Goal: Task Accomplishment & Management: Complete application form

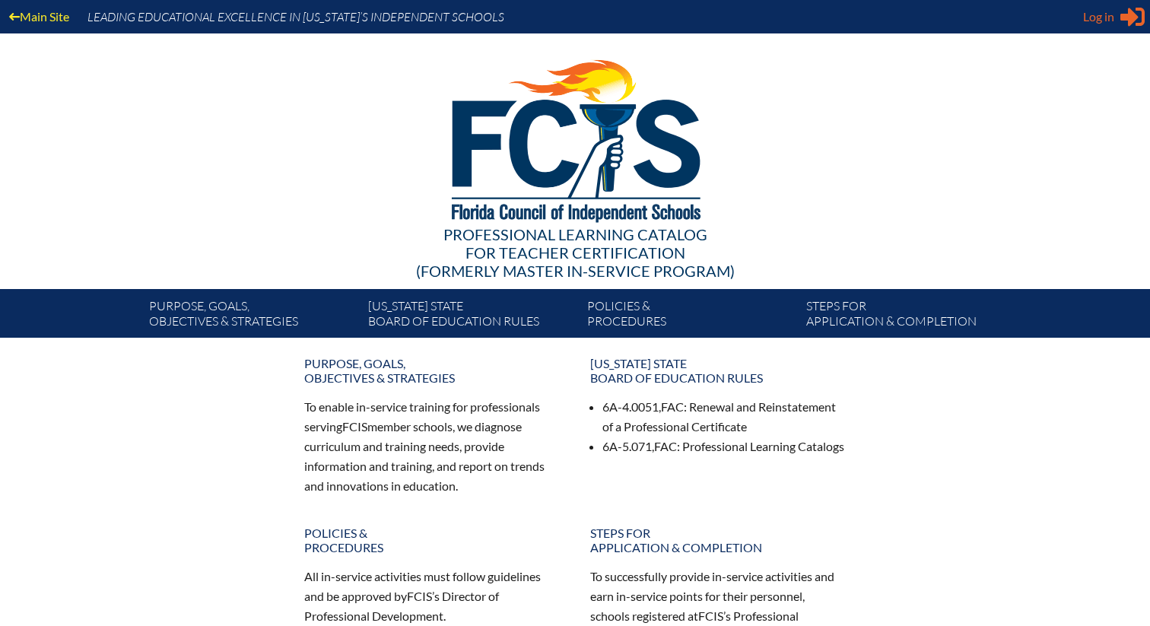
click at [1105, 14] on span "Log in" at bounding box center [1098, 17] width 31 height 18
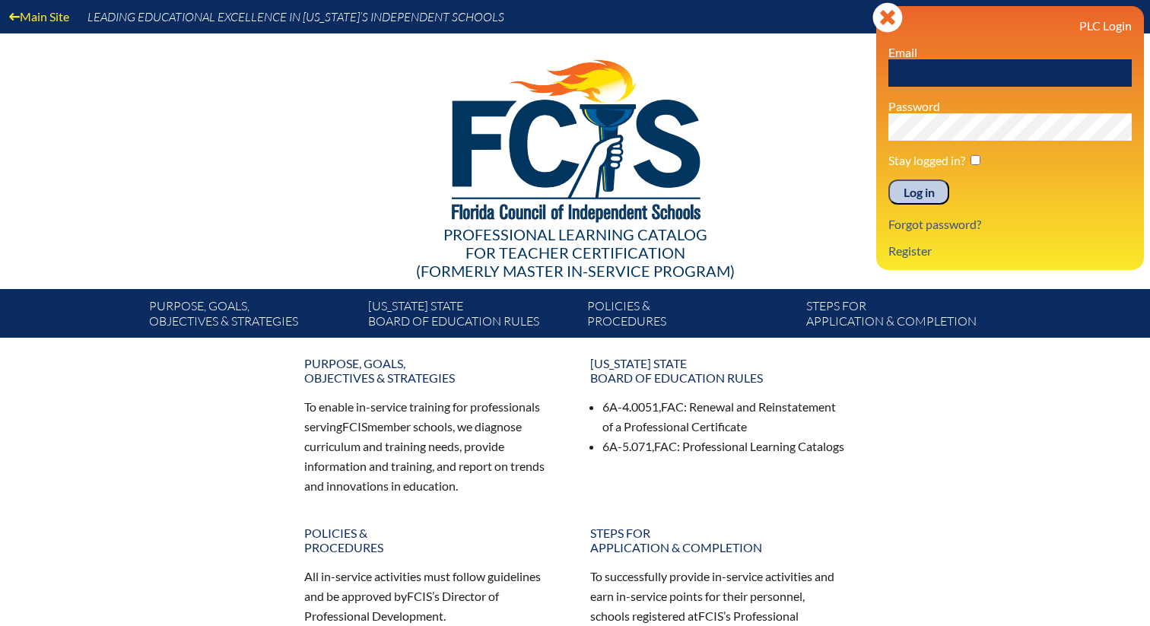
click at [1064, 72] on input "text" at bounding box center [1010, 72] width 243 height 27
click at [911, 257] on link "Register" at bounding box center [911, 250] width 56 height 21
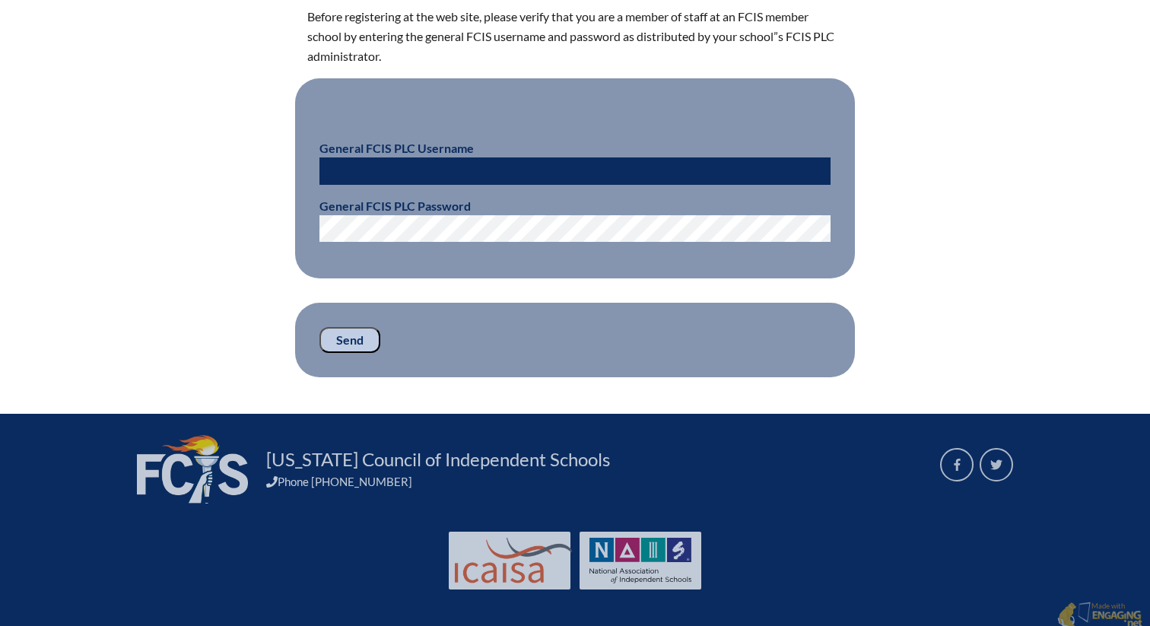
scroll to position [463, 0]
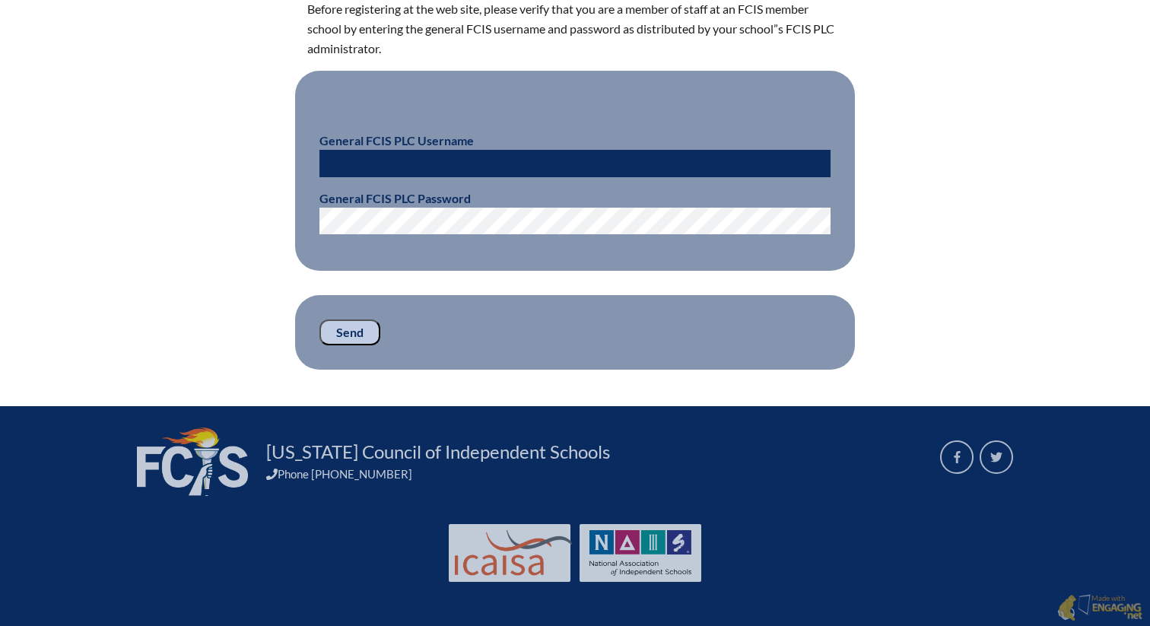
click at [573, 160] on input "text" at bounding box center [575, 163] width 511 height 27
type input "fcismember"
click at [352, 336] on input "Send" at bounding box center [350, 333] width 61 height 26
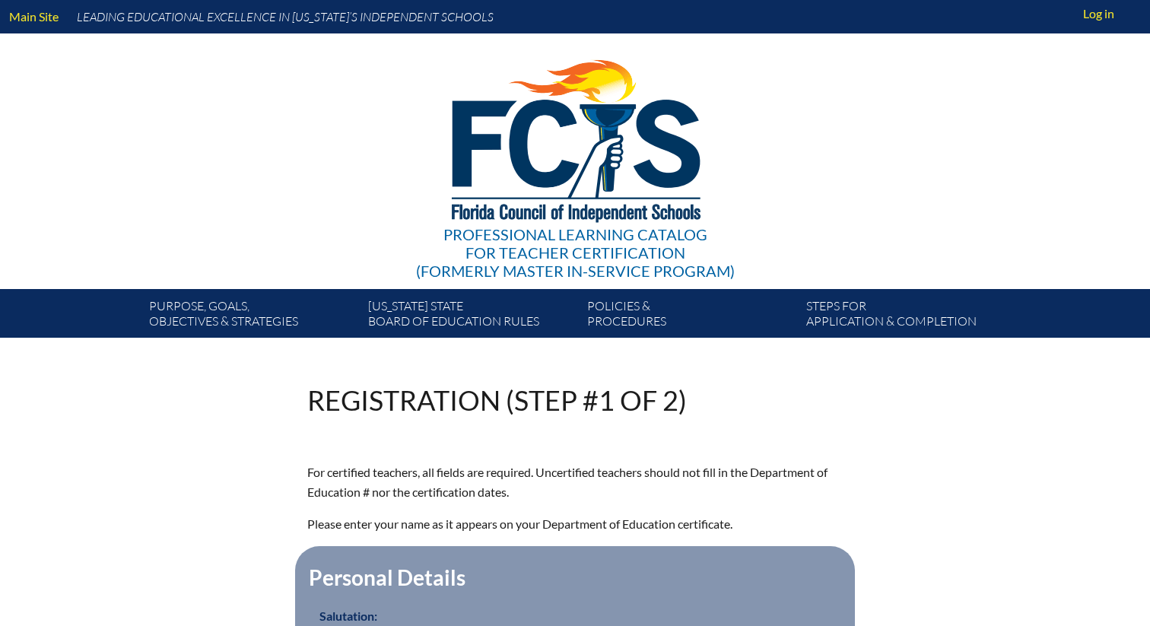
scroll to position [463, 0]
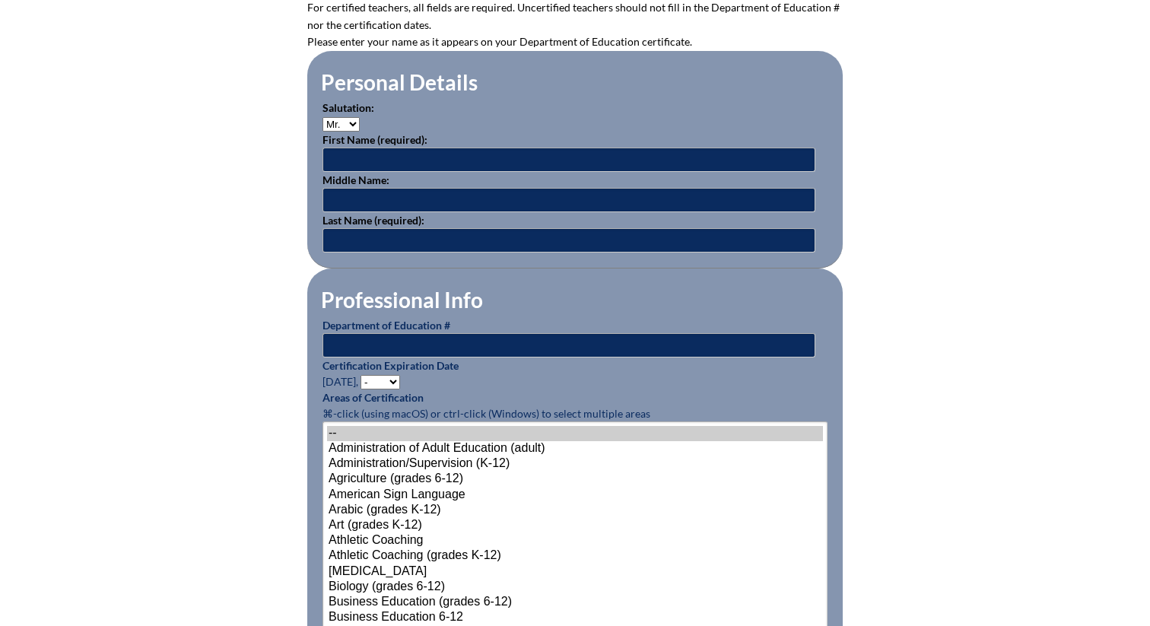
click at [352, 121] on select "Mr. Mrs. Ms. Dr. Rev." at bounding box center [341, 124] width 37 height 14
select select "Dr."
click at [323, 117] on select "Mr. Mrs. Ms. Dr. Rev." at bounding box center [341, 124] width 37 height 14
click at [355, 157] on input "text" at bounding box center [569, 160] width 493 height 24
type input "Sheri"
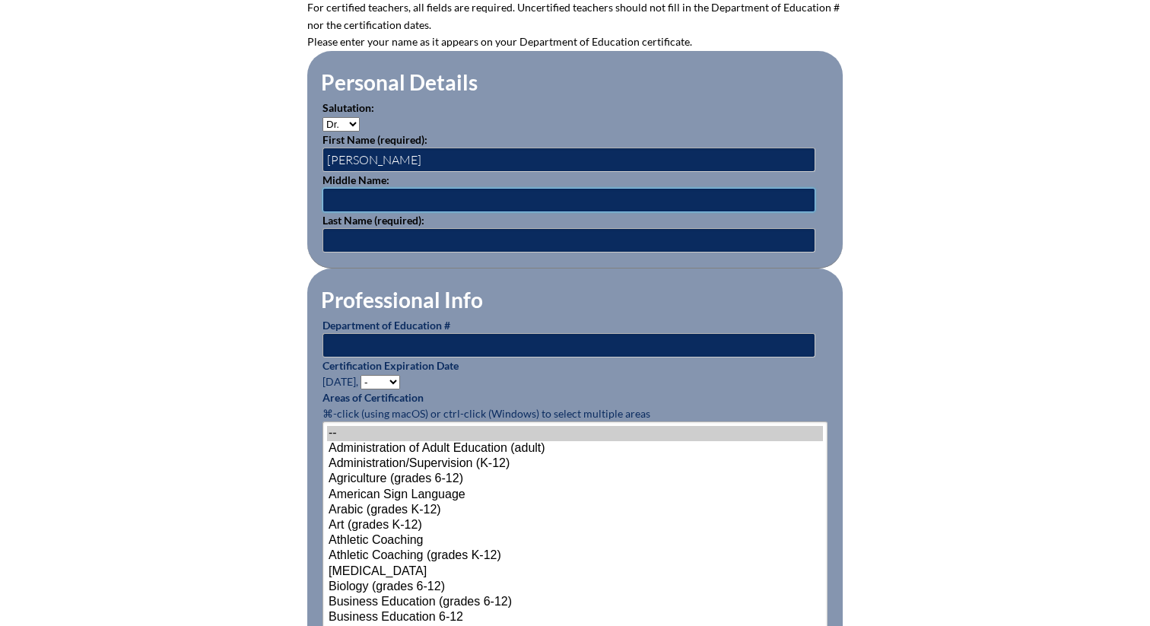
click at [356, 193] on input "text" at bounding box center [569, 200] width 493 height 24
type input "Lynn"
click at [371, 236] on input "text" at bounding box center [569, 240] width 493 height 24
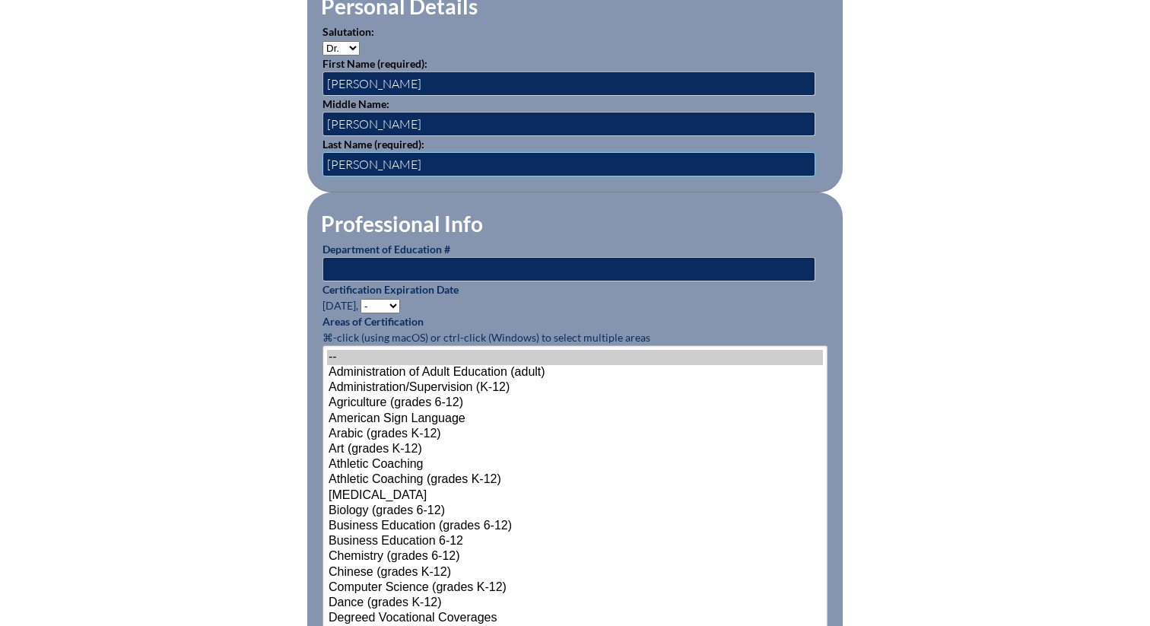
scroll to position [558, 0]
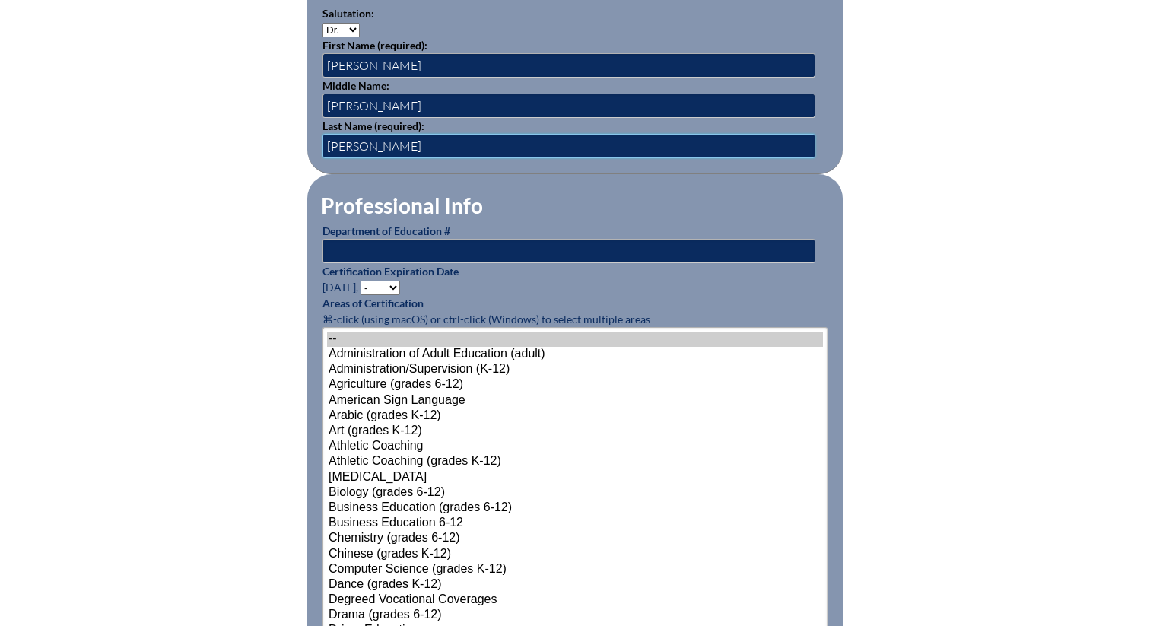
type input "Brandt"
click at [440, 247] on input "text" at bounding box center [569, 251] width 493 height 24
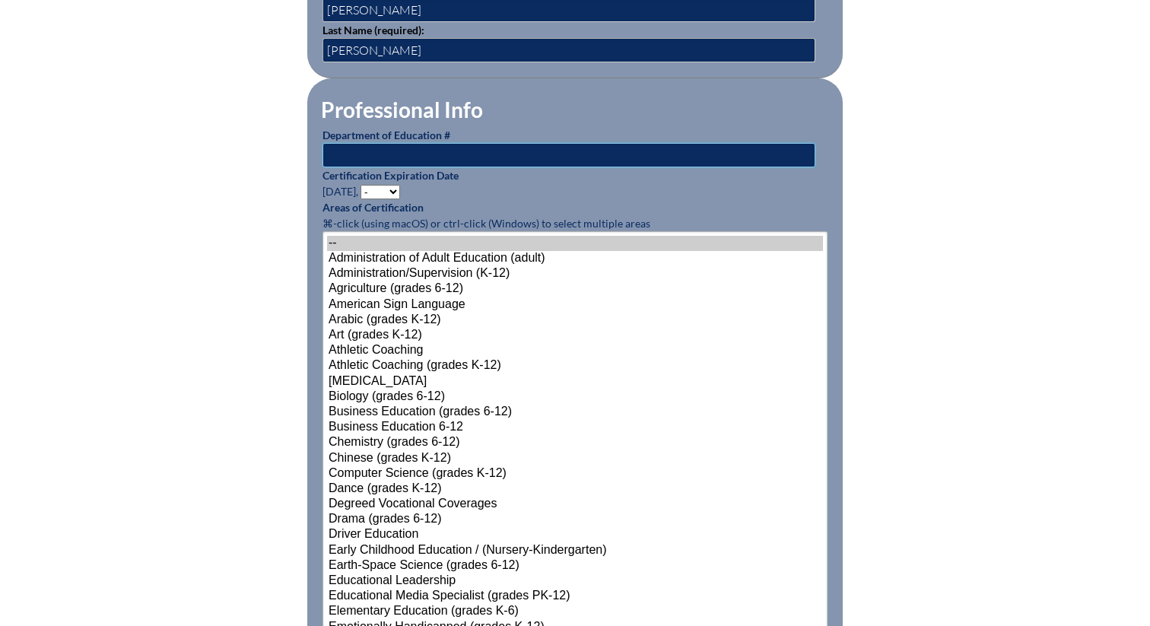
scroll to position [644, 0]
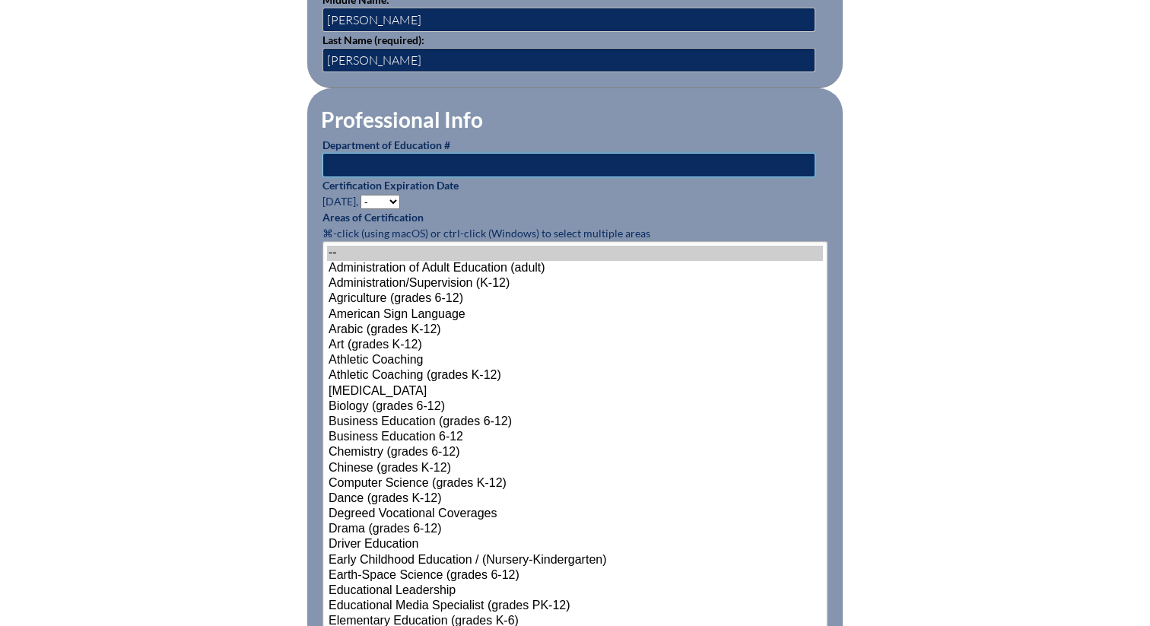
click at [454, 159] on input "text" at bounding box center [569, 165] width 493 height 24
type input "1412870"
click at [395, 199] on select "- 2031 2030 2029 2028 2027 2026 2025 2024 2023 2022 2021 2020 2019 2018 2017 20…" at bounding box center [381, 202] width 40 height 14
select select "2031"
click at [363, 195] on select "- 2031 2030 2029 2028 2027 2026 2025 2024 2023 2022 2021 2020 2019 2018 2017 20…" at bounding box center [381, 202] width 40 height 14
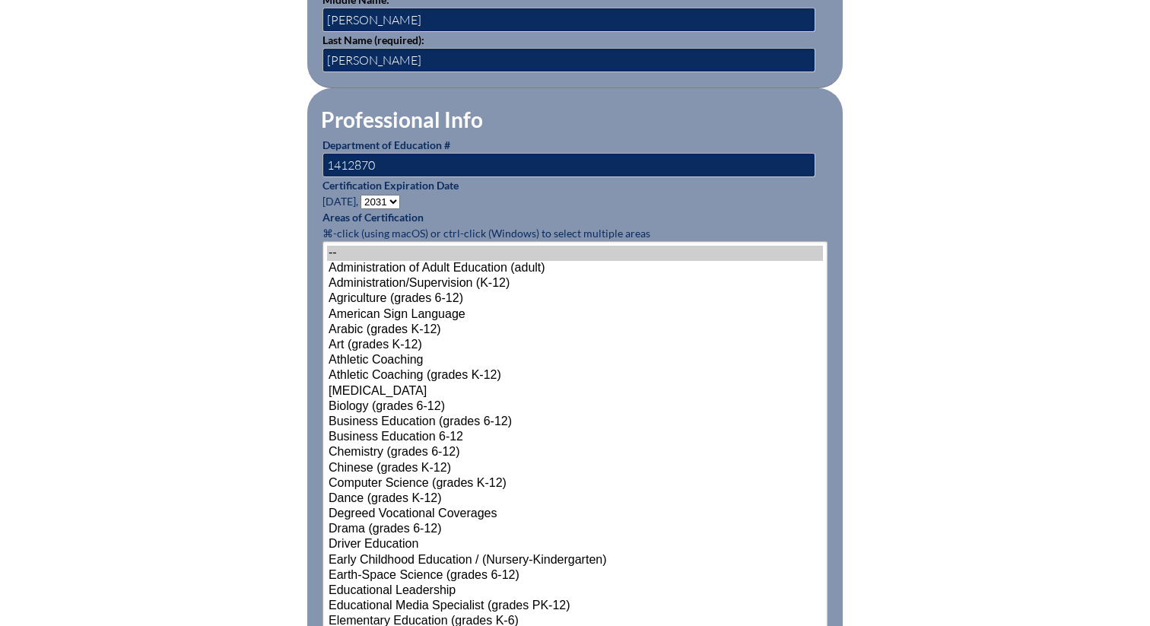
click at [488, 203] on p "Certification Expiration Date June 30, - 2031 2030 2029 2028 2027 2026 2025 202…" at bounding box center [575, 193] width 505 height 32
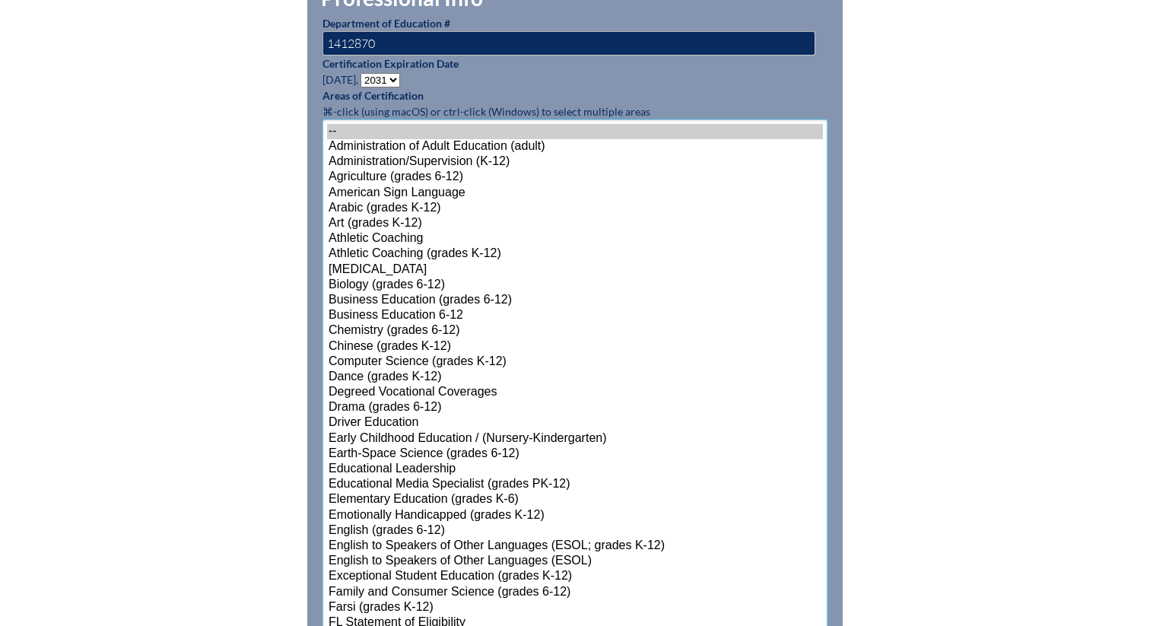
scroll to position [883, 0]
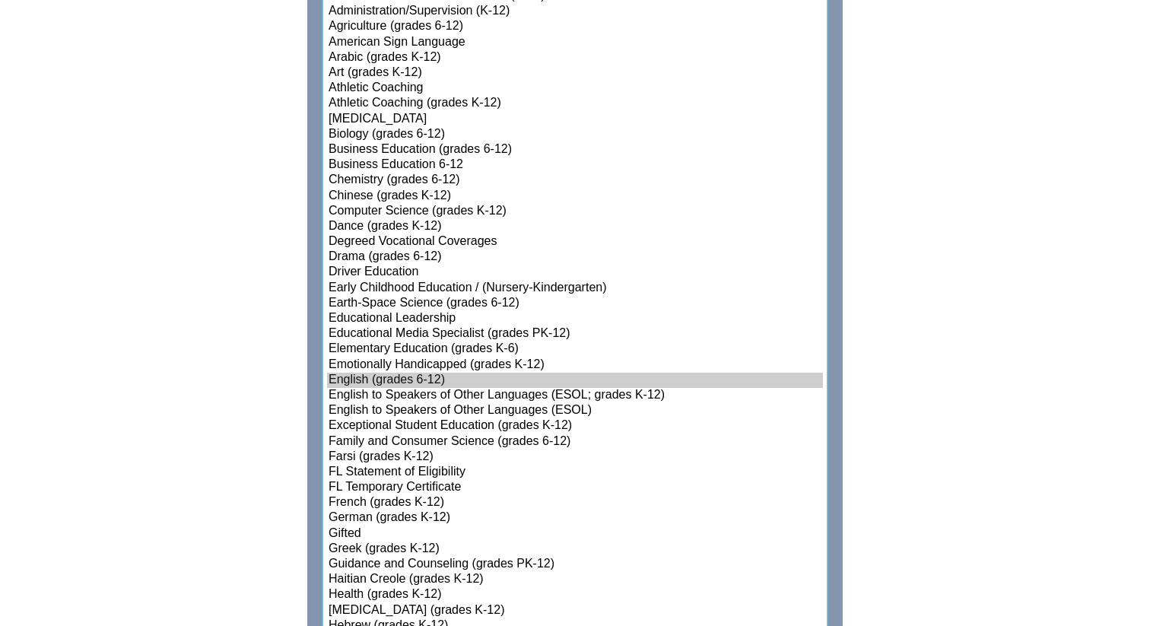
scroll to position [922, 0]
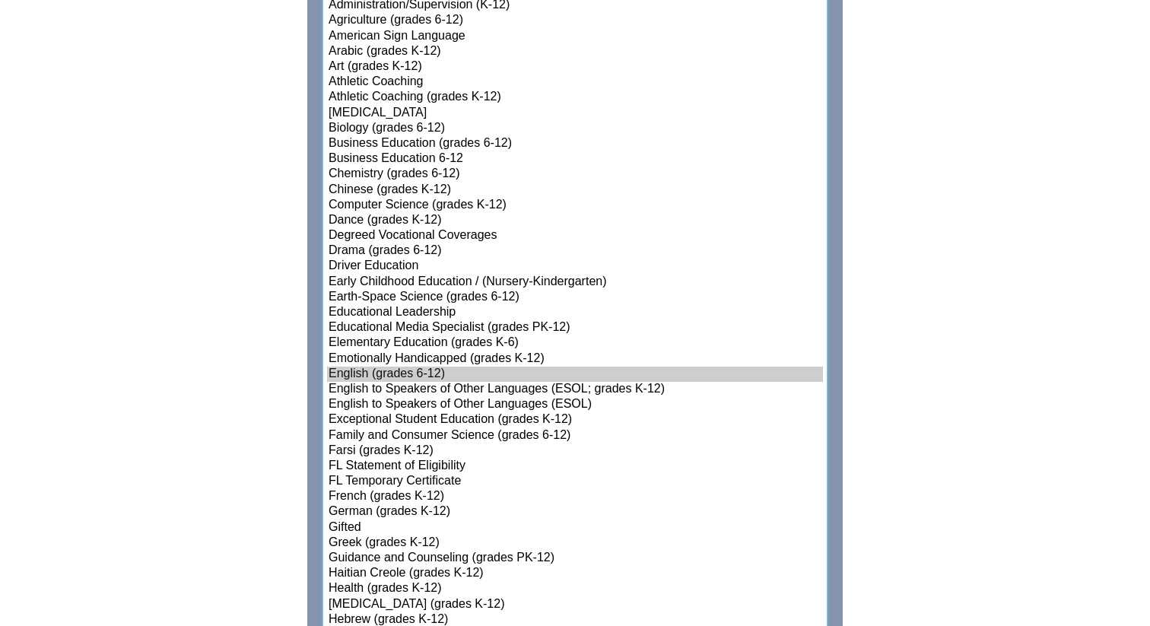
click at [346, 523] on option "Gifted" at bounding box center [575, 527] width 496 height 15
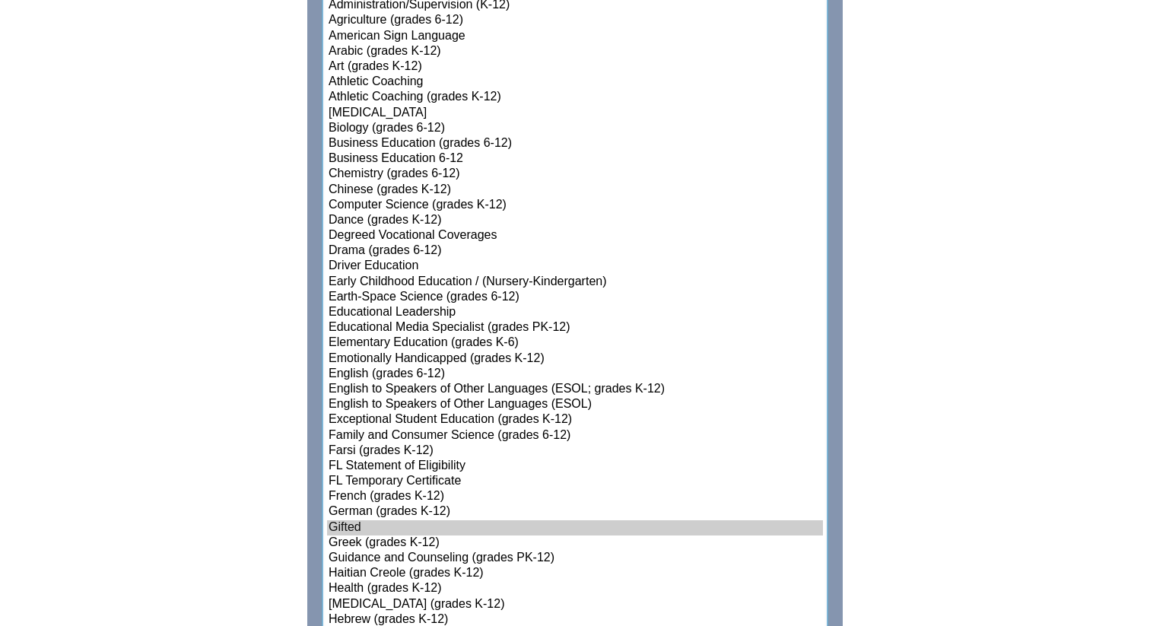
select select"]"] "15140"
click at [377, 371] on option "English (grades 6-12)" at bounding box center [575, 374] width 496 height 15
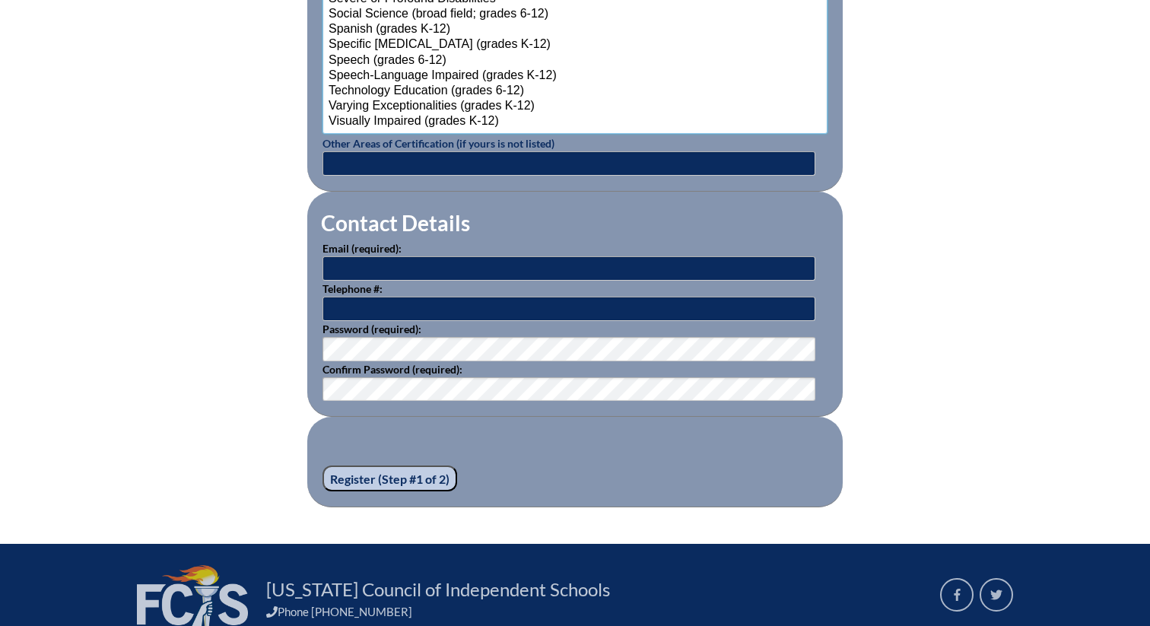
scroll to position [2021, 0]
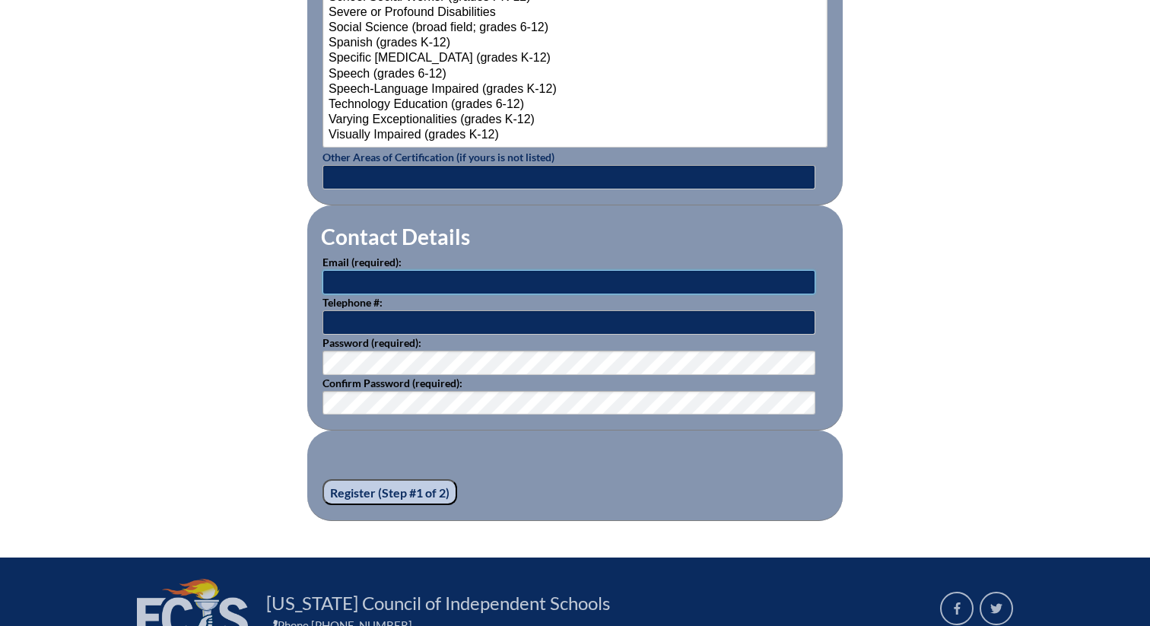
click at [519, 272] on input "text" at bounding box center [569, 282] width 493 height 24
type input "[EMAIL_ADDRESS][DOMAIN_NAME]"
click at [498, 318] on input "text" at bounding box center [569, 322] width 493 height 24
type input "6365154896"
click at [417, 490] on input "Register (Step #1 of 2)" at bounding box center [390, 492] width 135 height 26
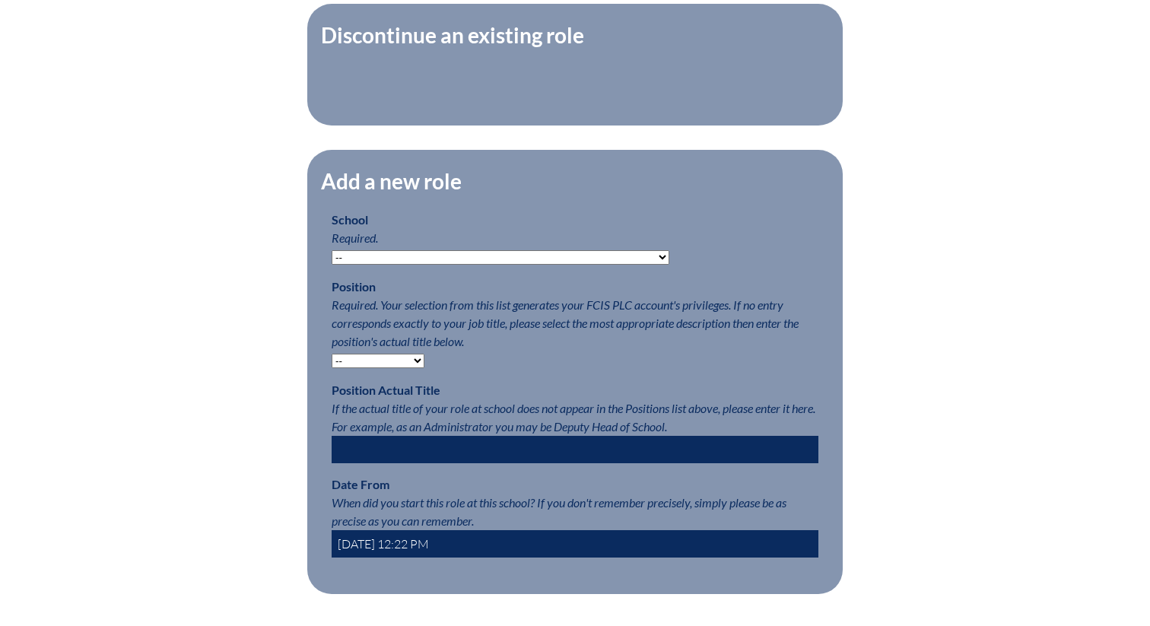
scroll to position [603, 0]
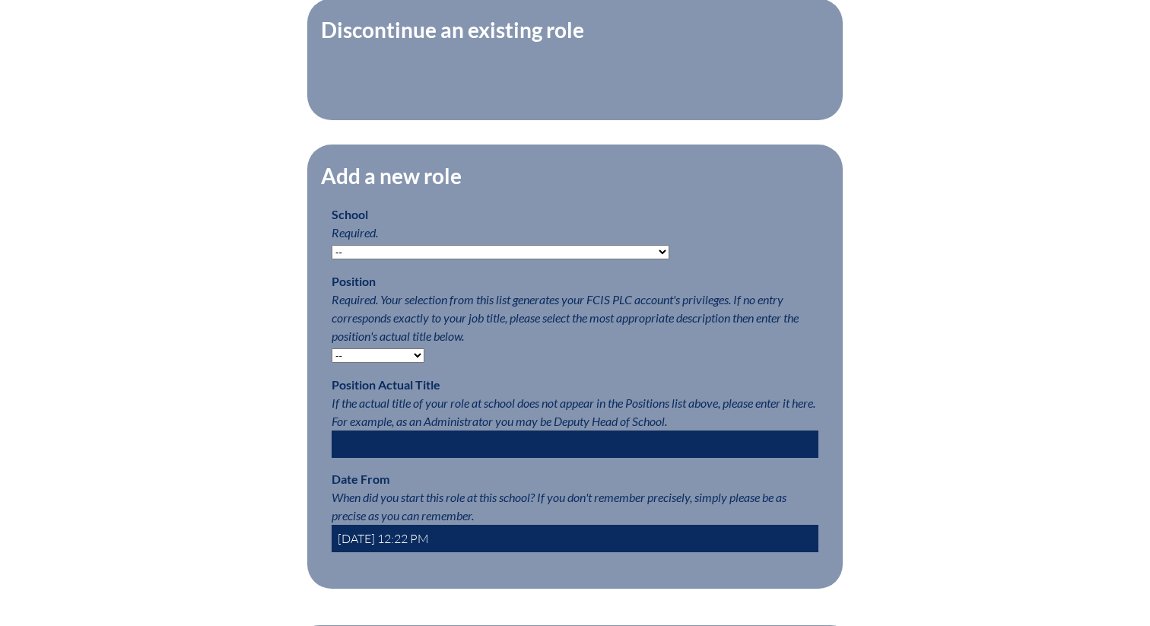
click at [568, 250] on select "-- Autism Inspired Academy Academy at Ocean Reef Academy at the Lakes Academy P…" at bounding box center [501, 252] width 338 height 14
select select "127216"
click at [332, 245] on select "-- Autism Inspired Academy Academy at Ocean Reef Academy at the Lakes Academy P…" at bounding box center [501, 252] width 338 height 14
click at [410, 345] on p "Position Required. Your selection from this list generates your FCIS PLC accoun…" at bounding box center [575, 317] width 487 height 91
click at [420, 355] on select "-- Teacher PLC Coordinator Head of School Administrator" at bounding box center [378, 355] width 93 height 14
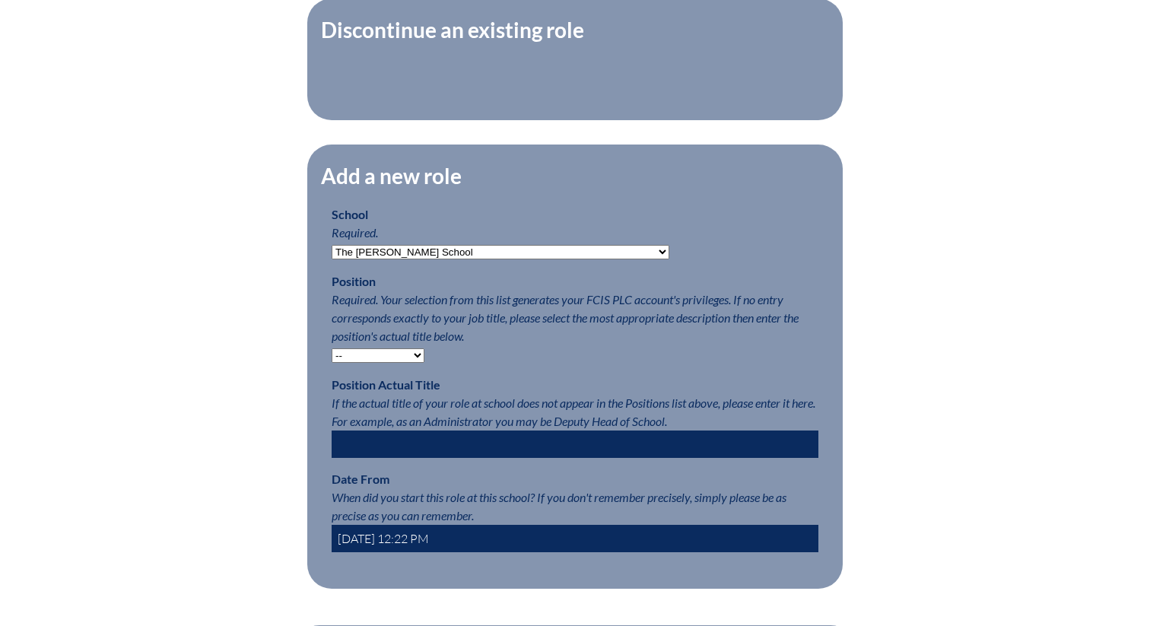
select select "15563"
click at [332, 348] on select "-- Teacher PLC Coordinator Head of School Administrator" at bounding box center [378, 355] width 93 height 14
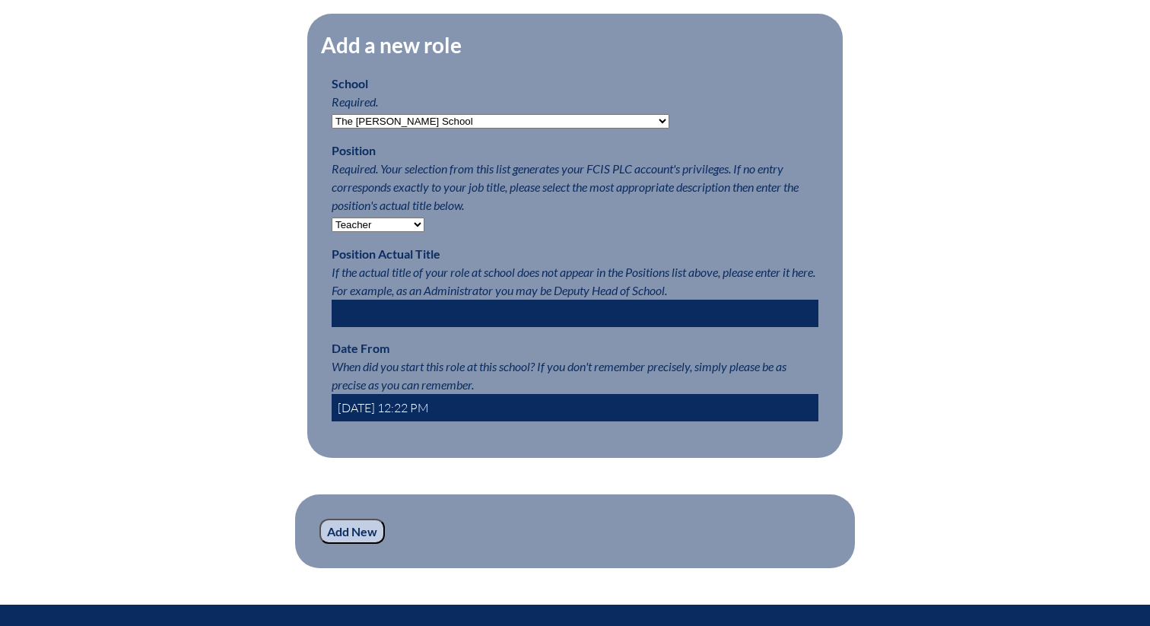
scroll to position [755, 0]
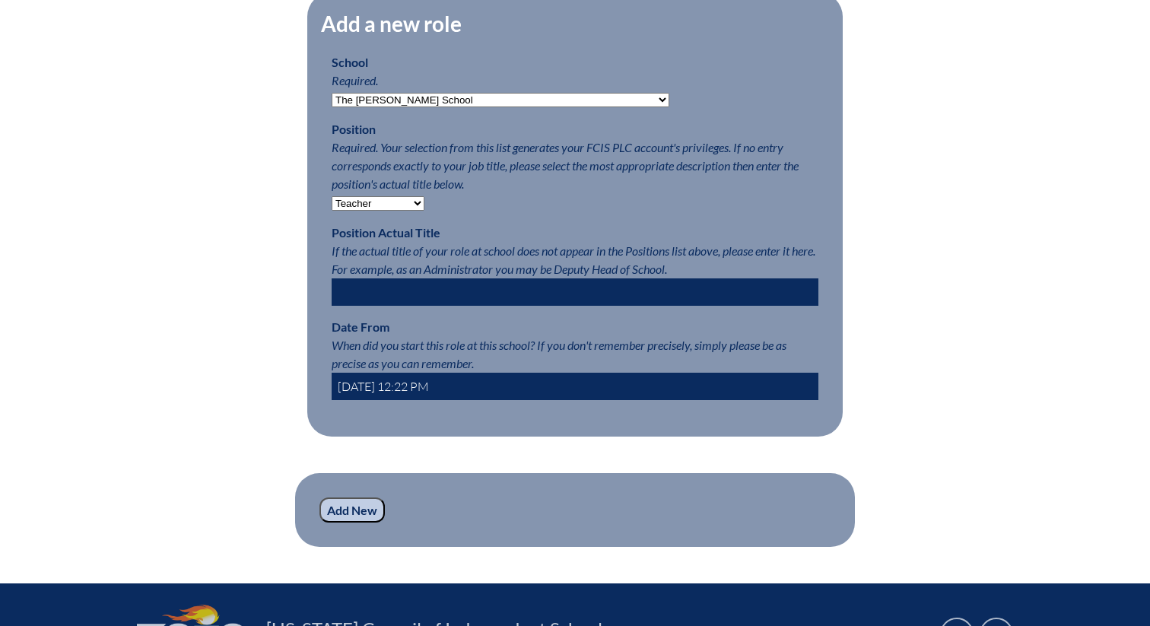
click at [350, 510] on input "Add New" at bounding box center [352, 511] width 65 height 26
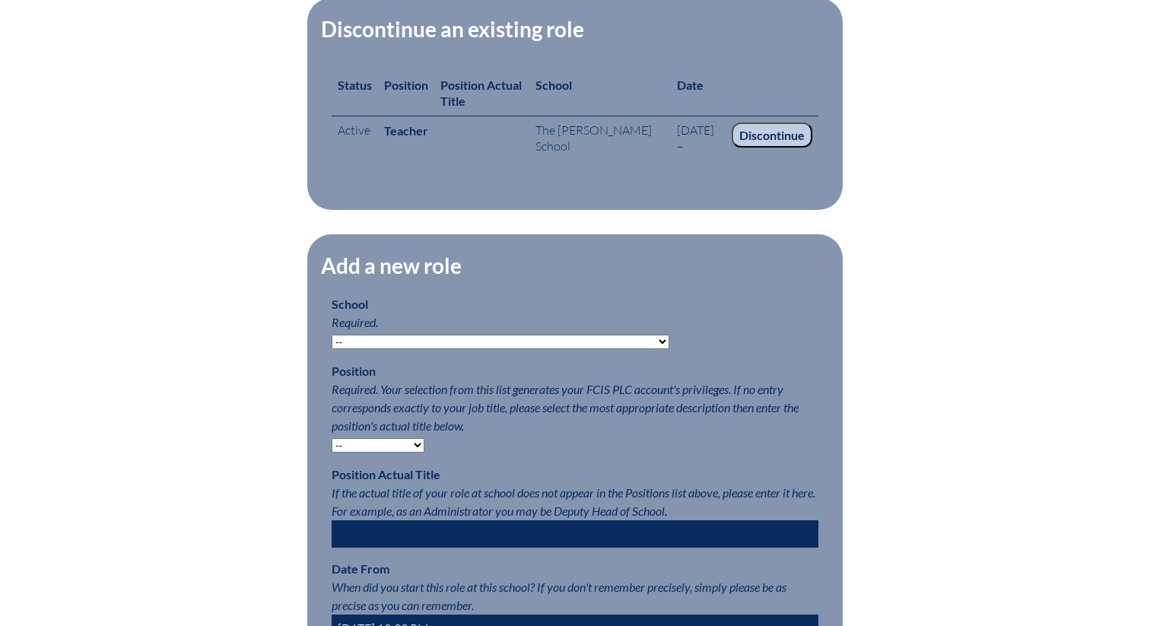
scroll to position [990, 0]
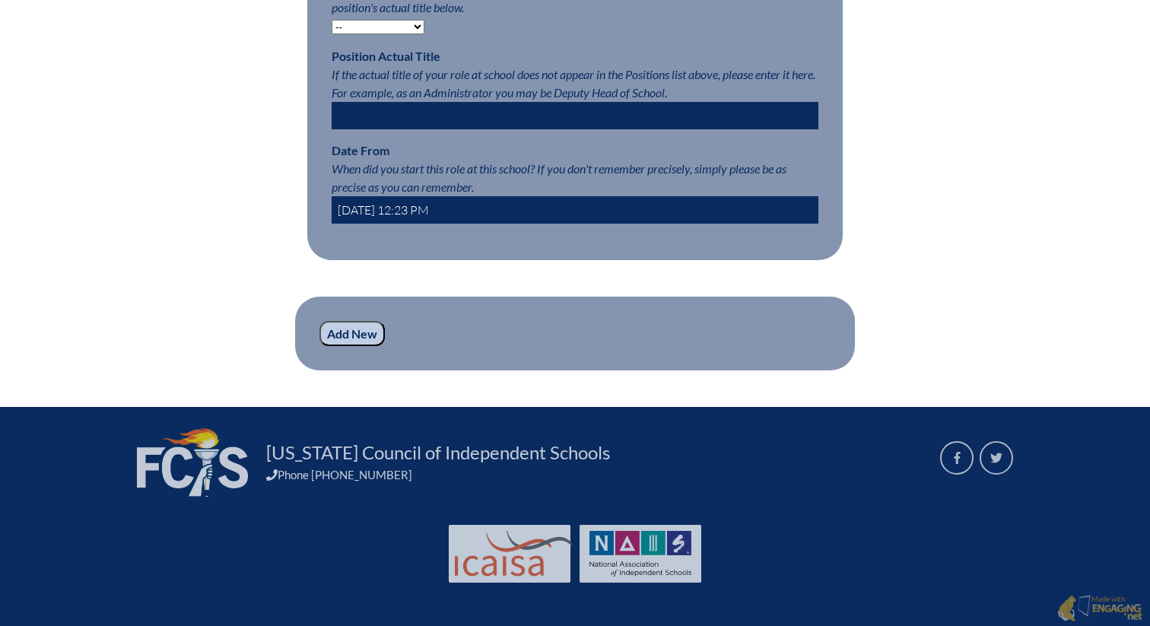
click at [350, 510] on div "[US_STATE] Council of Independent Schools Phone [PHONE_NUMBER]" at bounding box center [575, 466] width 919 height 118
